Goal: Transaction & Acquisition: Purchase product/service

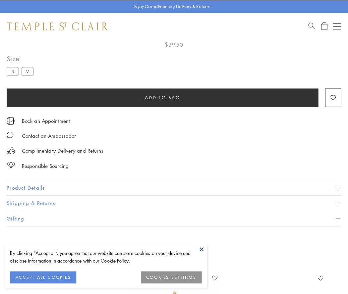
scroll to position [39, 0]
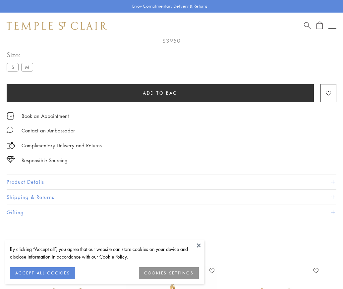
click at [160, 93] on span "Add to bag" at bounding box center [160, 93] width 35 height 7
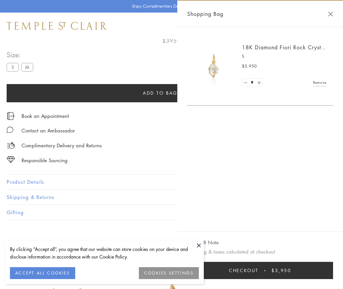
click at [333, 276] on button "Checkout $3,950" at bounding box center [260, 270] width 146 height 17
